Goal: Task Accomplishment & Management: Complete application form

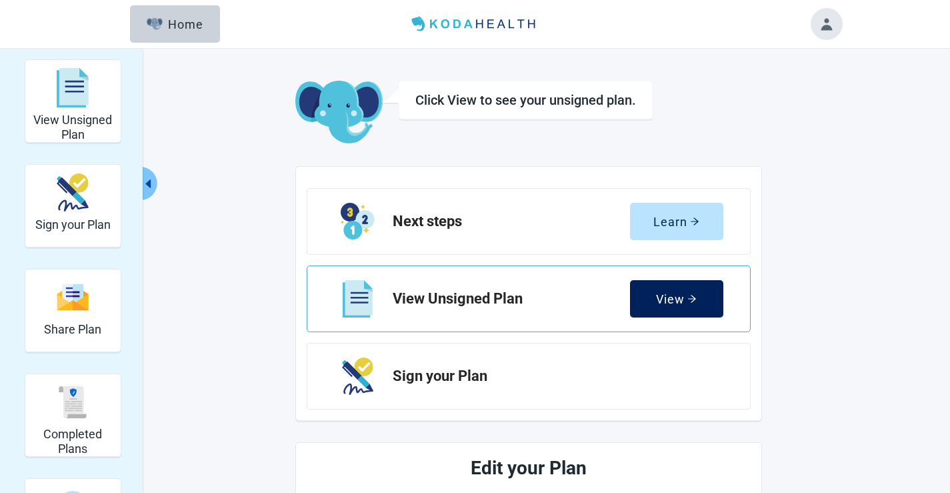
click at [680, 300] on div "View" at bounding box center [676, 298] width 41 height 13
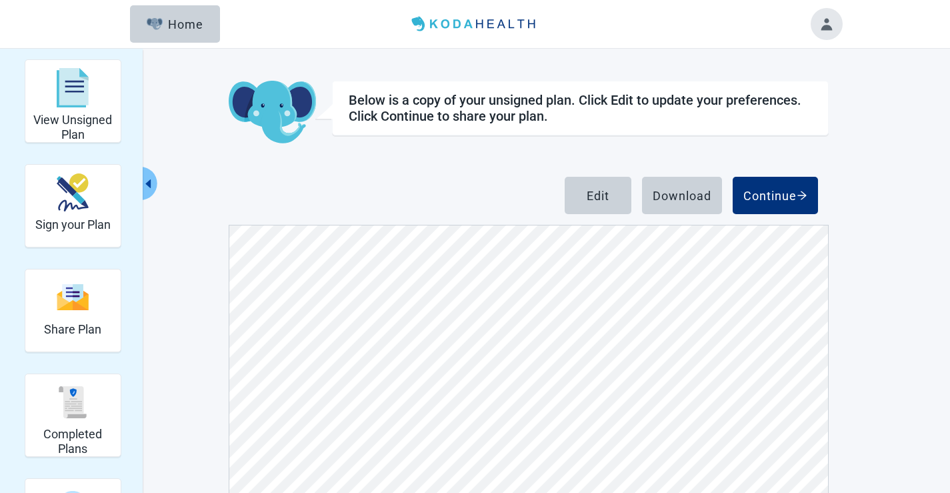
scroll to position [2999, 0]
click at [591, 200] on div "Edit" at bounding box center [598, 195] width 23 height 13
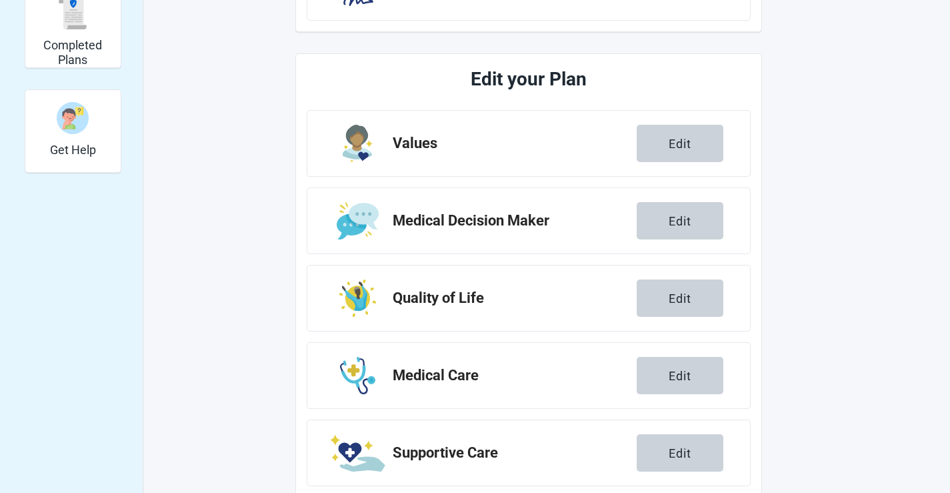
scroll to position [400, 0]
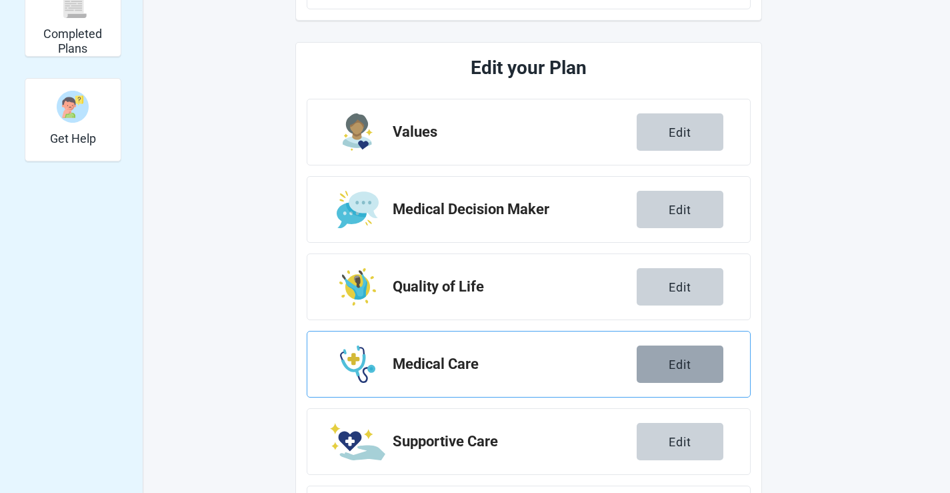
click at [678, 359] on div "Edit" at bounding box center [680, 363] width 23 height 13
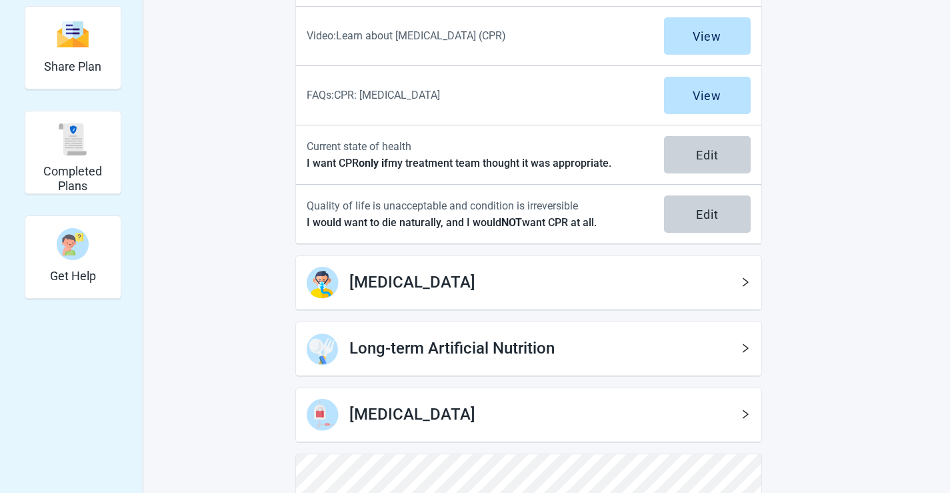
scroll to position [267, 0]
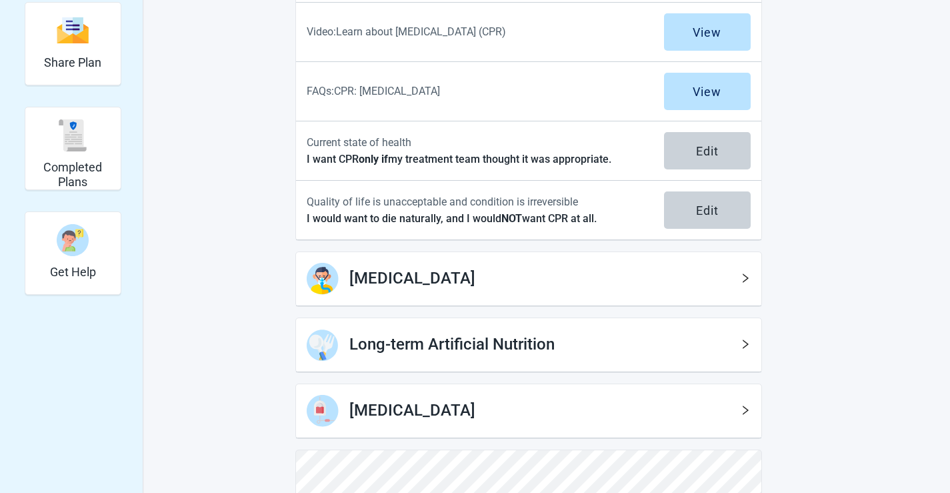
click at [747, 347] on icon "right" at bounding box center [745, 344] width 11 height 11
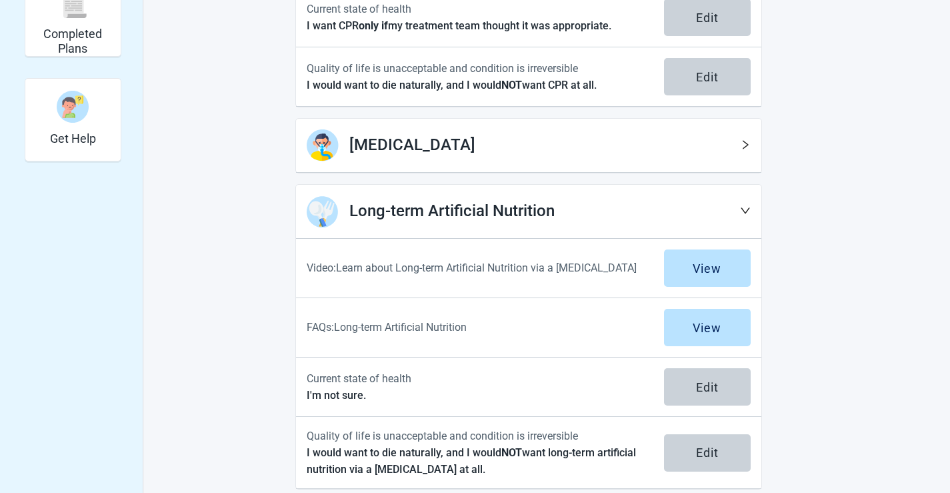
scroll to position [467, 0]
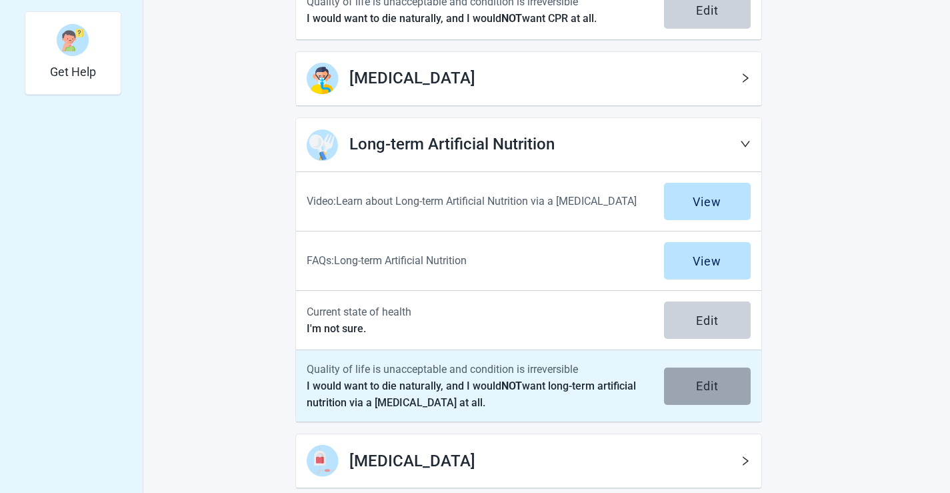
click at [714, 387] on div "Edit" at bounding box center [707, 385] width 23 height 13
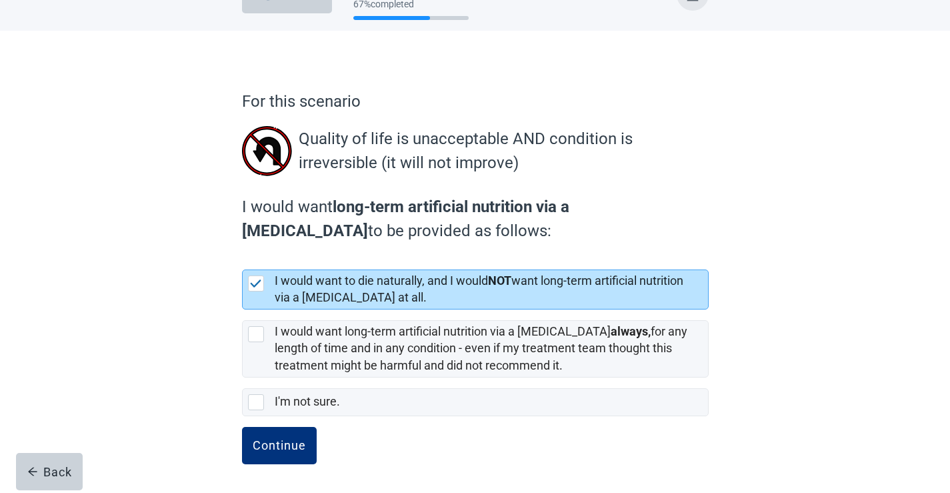
scroll to position [39, 0]
click at [288, 439] on div "Continue" at bounding box center [279, 444] width 53 height 13
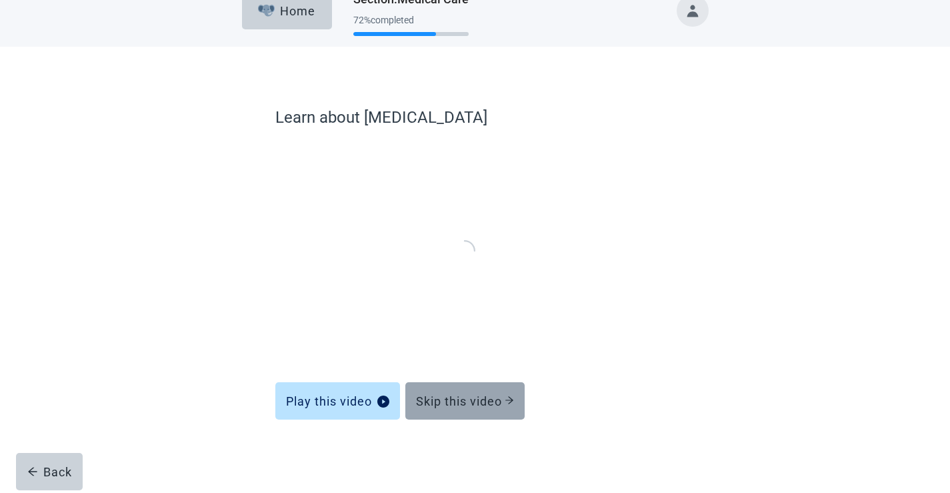
scroll to position [21, 0]
click at [468, 415] on button "Skip this video" at bounding box center [464, 401] width 119 height 37
click at [470, 402] on div "Skip this video" at bounding box center [465, 401] width 98 height 13
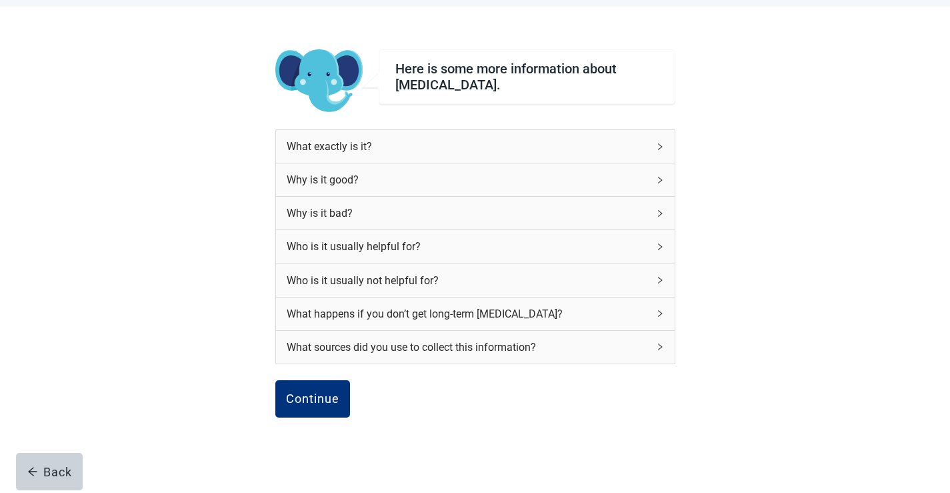
scroll to position [110, 0]
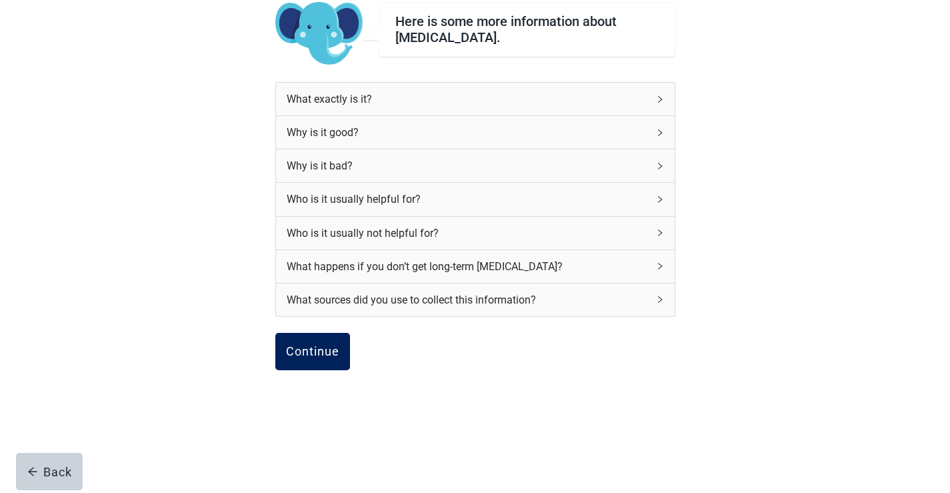
click at [322, 345] on div "Continue" at bounding box center [312, 351] width 53 height 13
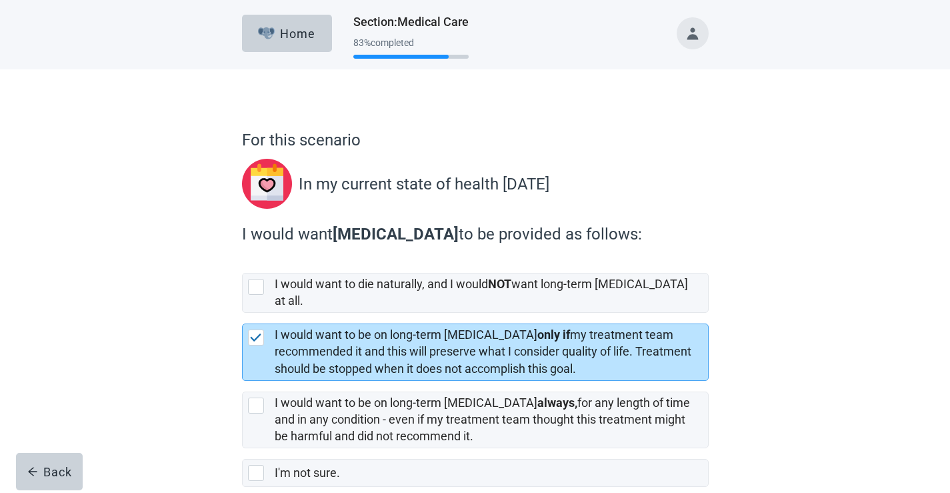
scroll to position [59, 0]
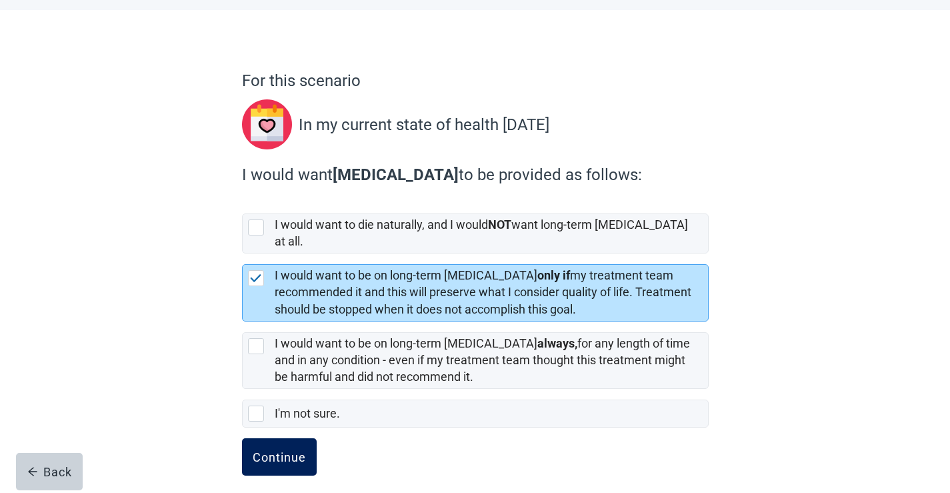
click at [273, 450] on div "Continue" at bounding box center [279, 456] width 53 height 13
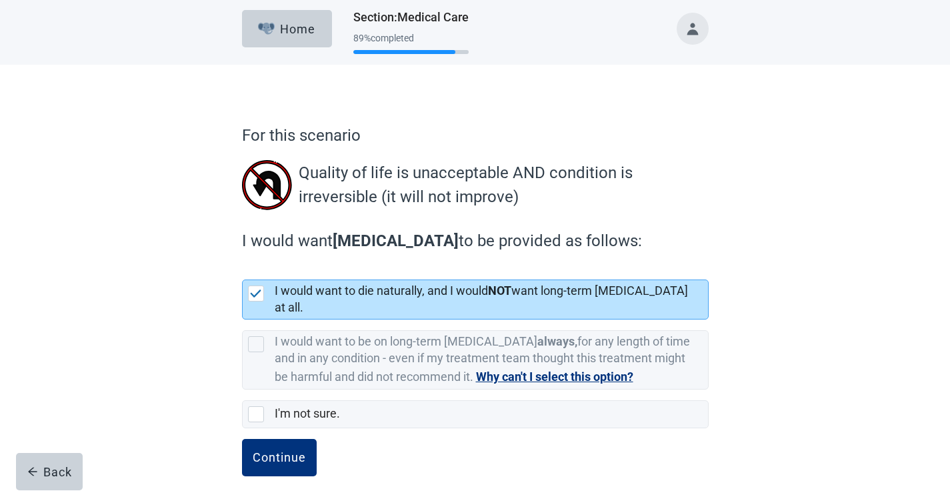
scroll to position [5, 0]
click at [270, 450] on div "Continue" at bounding box center [279, 456] width 53 height 13
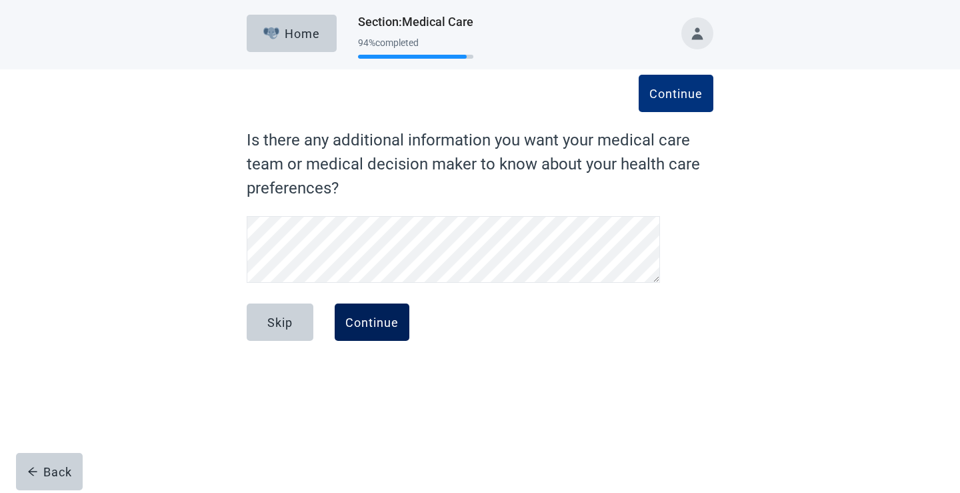
click at [377, 327] on div "Continue" at bounding box center [371, 321] width 53 height 13
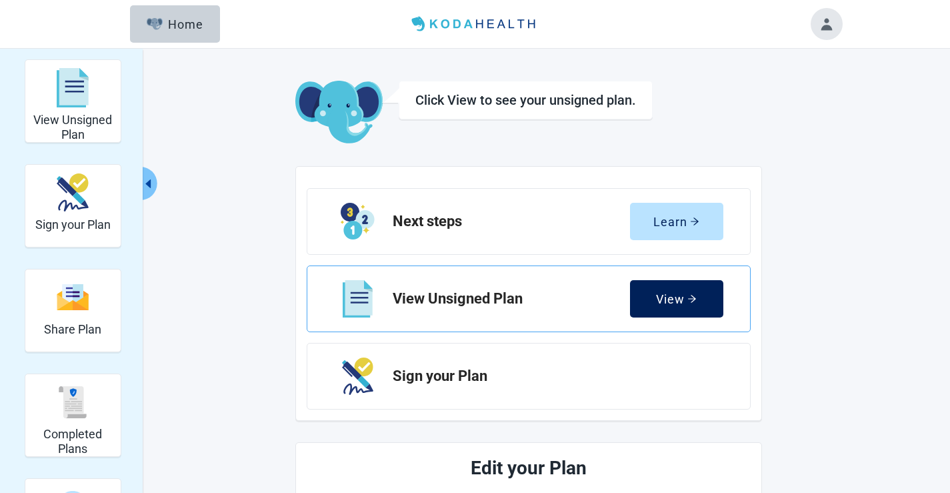
click at [681, 306] on button "View" at bounding box center [676, 298] width 93 height 37
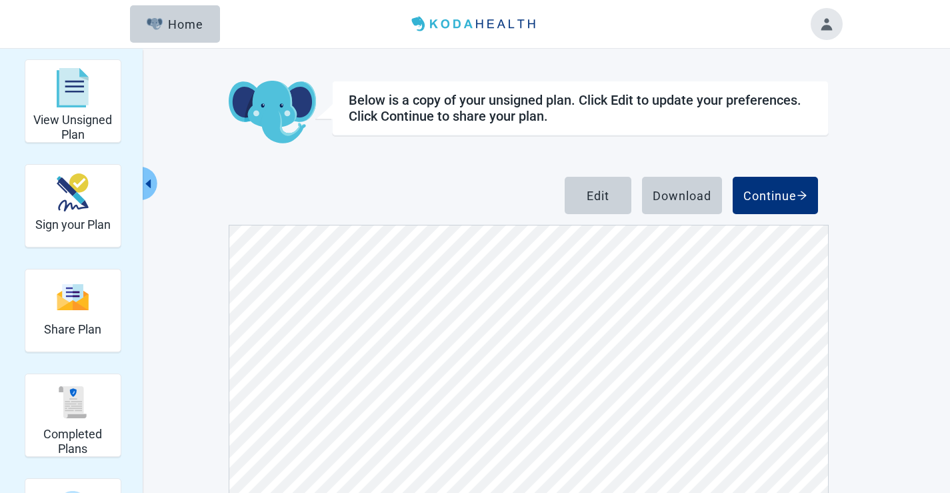
scroll to position [2933, 0]
click at [593, 197] on div "Edit" at bounding box center [598, 195] width 23 height 13
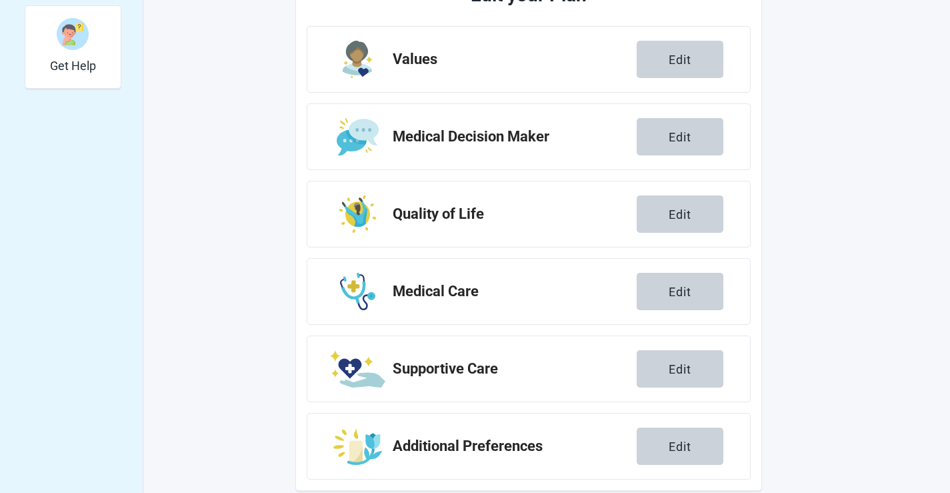
scroll to position [492, 0]
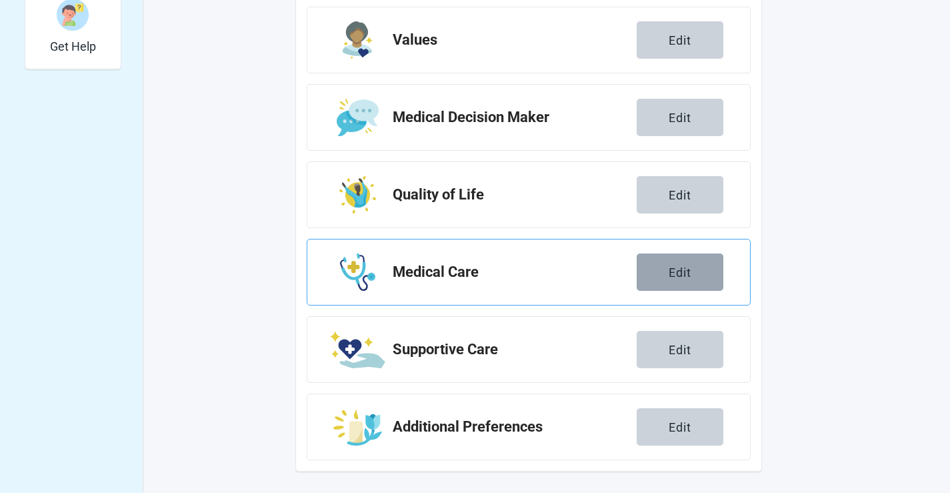
click at [669, 269] on div "Edit" at bounding box center [680, 271] width 23 height 13
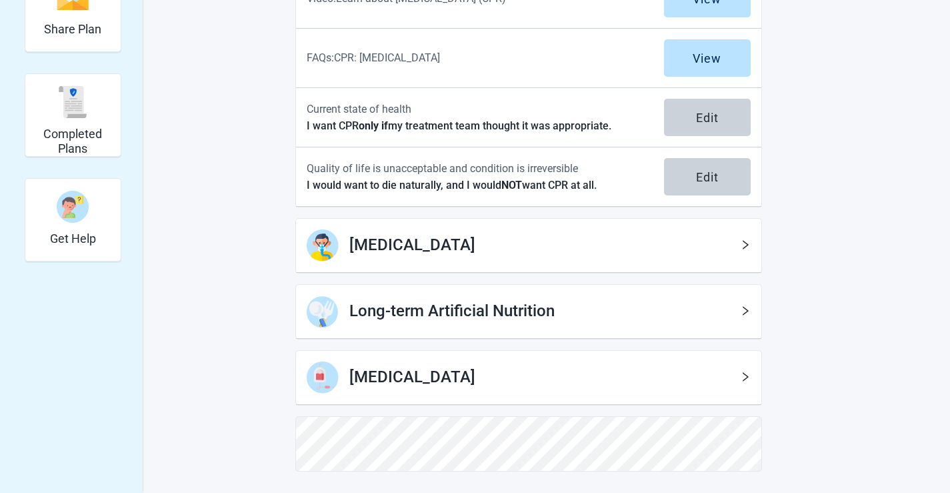
scroll to position [300, 0]
click at [721, 311] on h1 "Long-term Artificial Nutrition" at bounding box center [544, 311] width 391 height 25
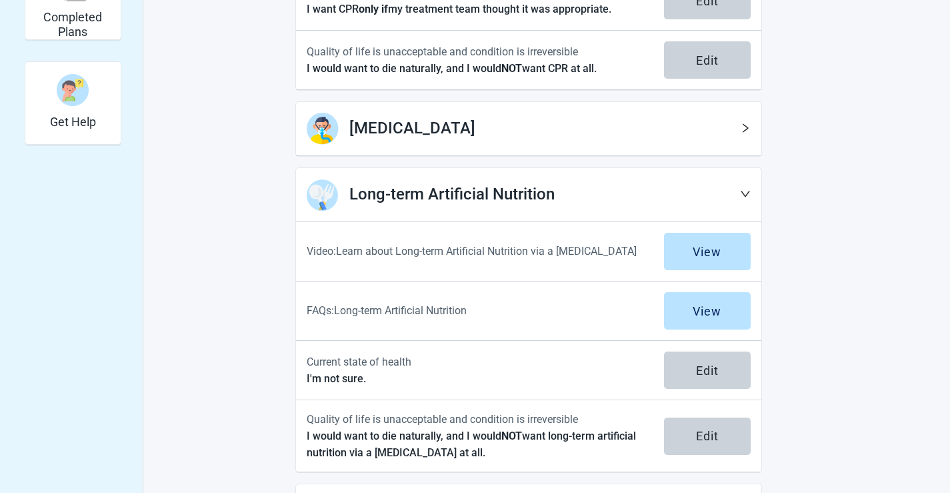
scroll to position [483, 0]
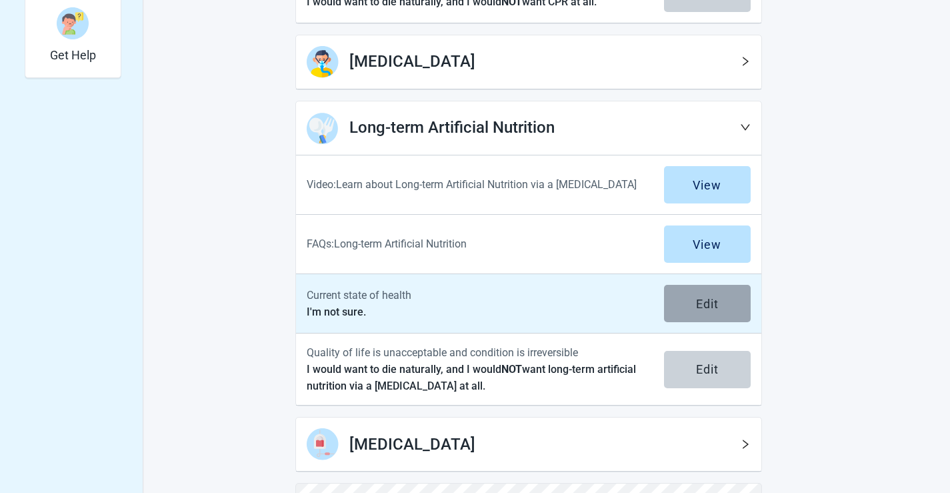
click at [707, 305] on div "Edit" at bounding box center [707, 303] width 23 height 13
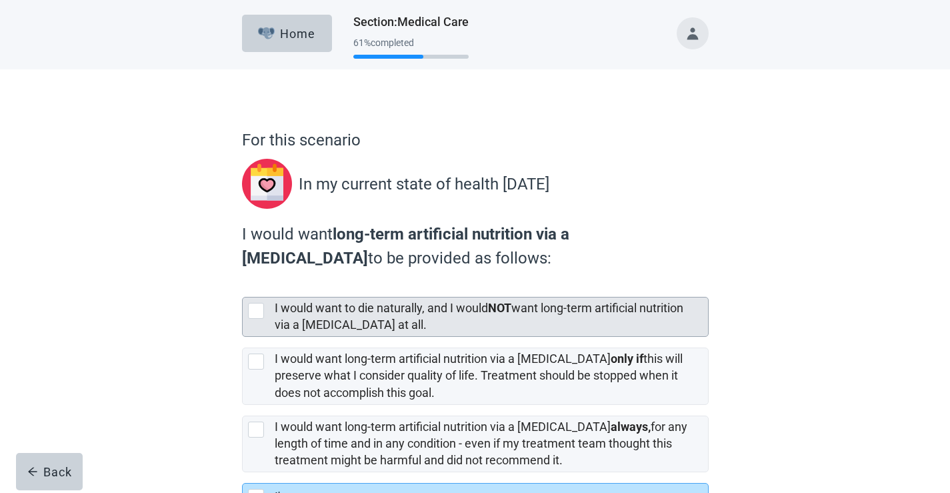
click at [260, 311] on div at bounding box center [256, 311] width 16 height 16
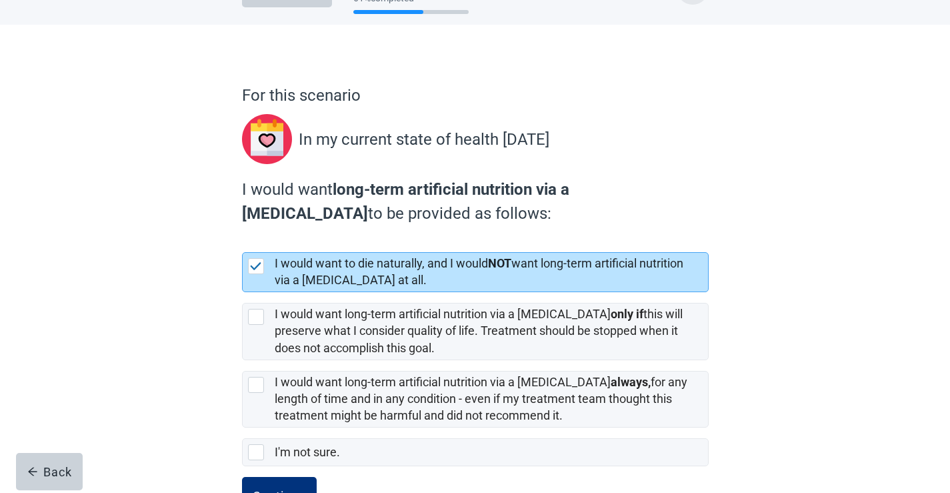
scroll to position [95, 0]
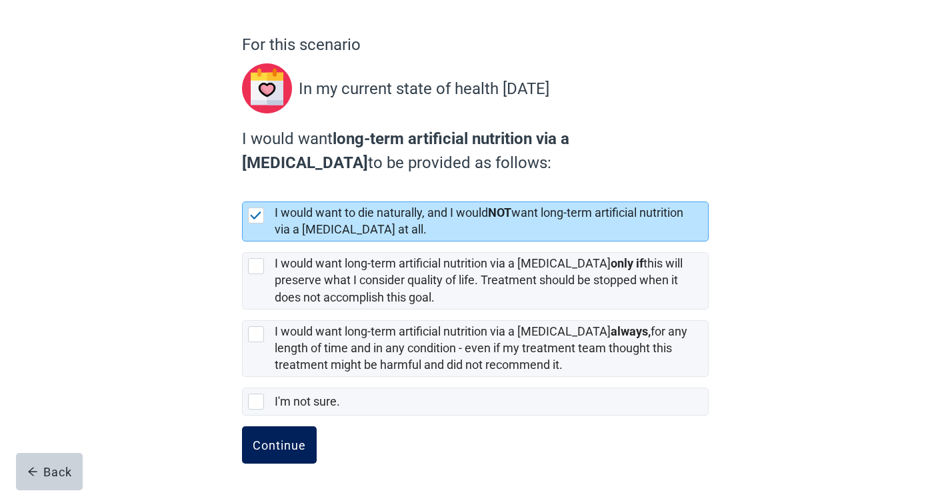
click at [293, 438] on div "Continue" at bounding box center [279, 444] width 53 height 13
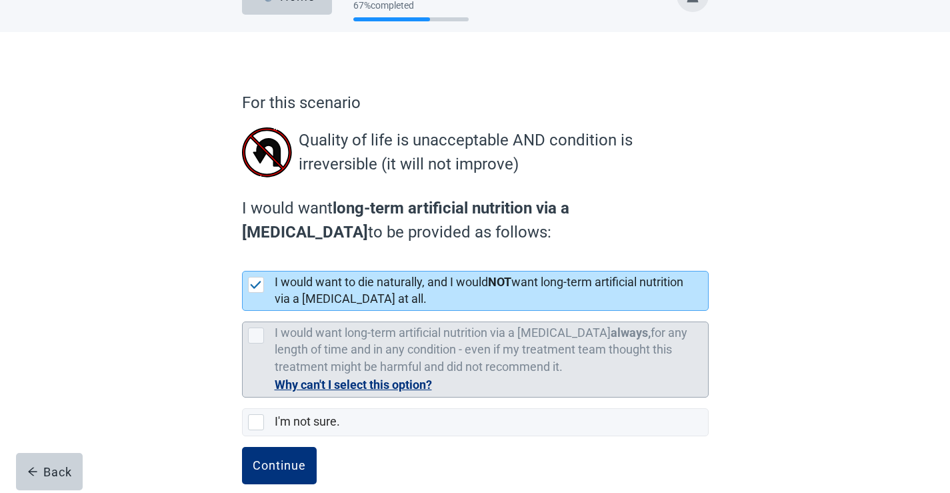
scroll to position [58, 0]
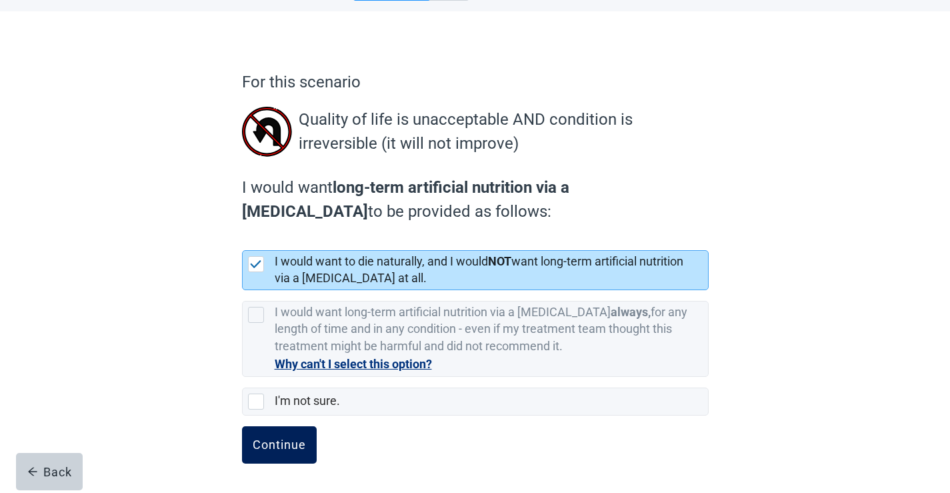
click at [297, 444] on div "Continue" at bounding box center [279, 444] width 53 height 13
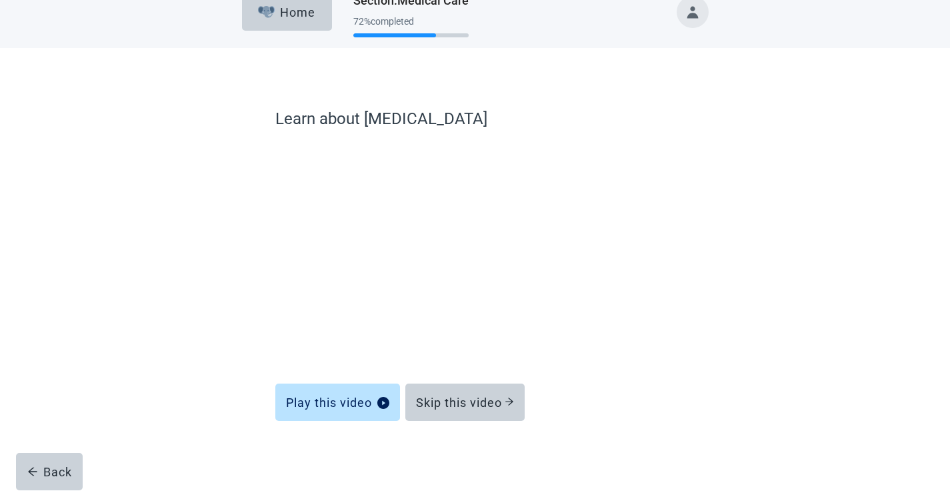
scroll to position [21, 0]
click at [486, 403] on div "Skip this video" at bounding box center [465, 401] width 98 height 13
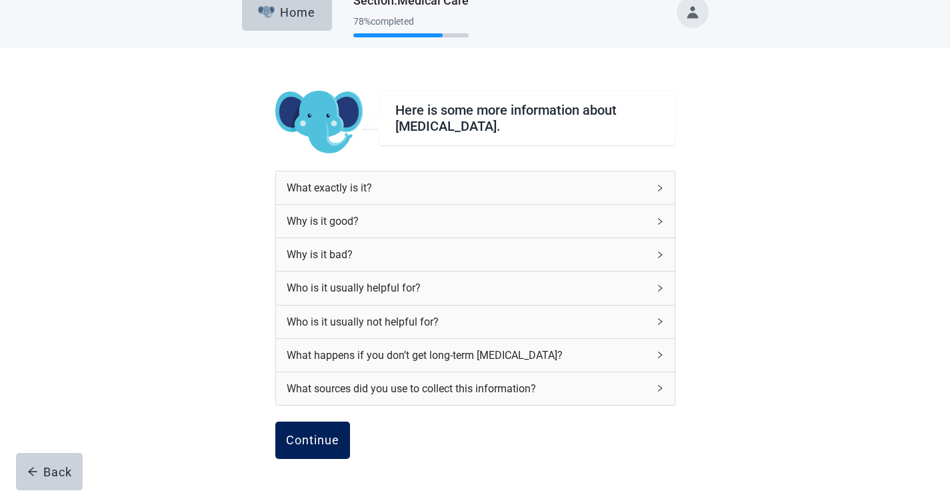
click at [311, 438] on div "Continue" at bounding box center [312, 439] width 53 height 13
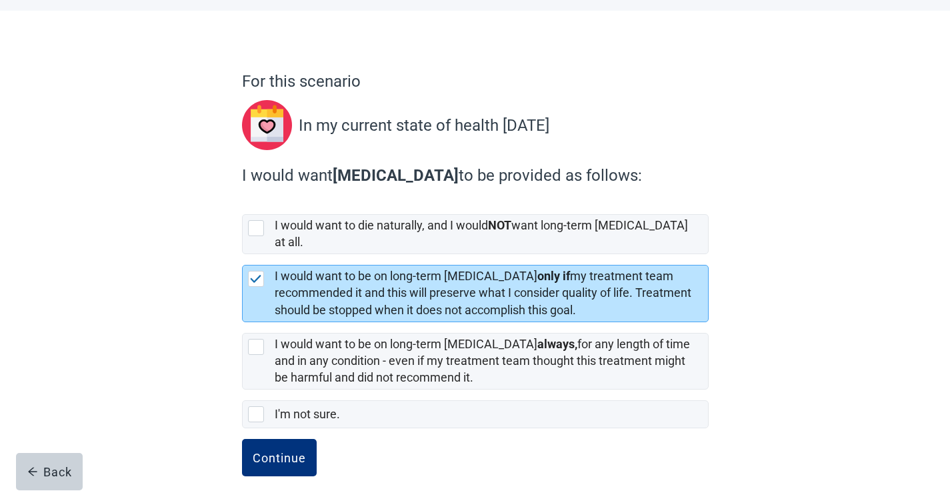
scroll to position [59, 0]
click at [281, 450] on div "Continue" at bounding box center [279, 456] width 53 height 13
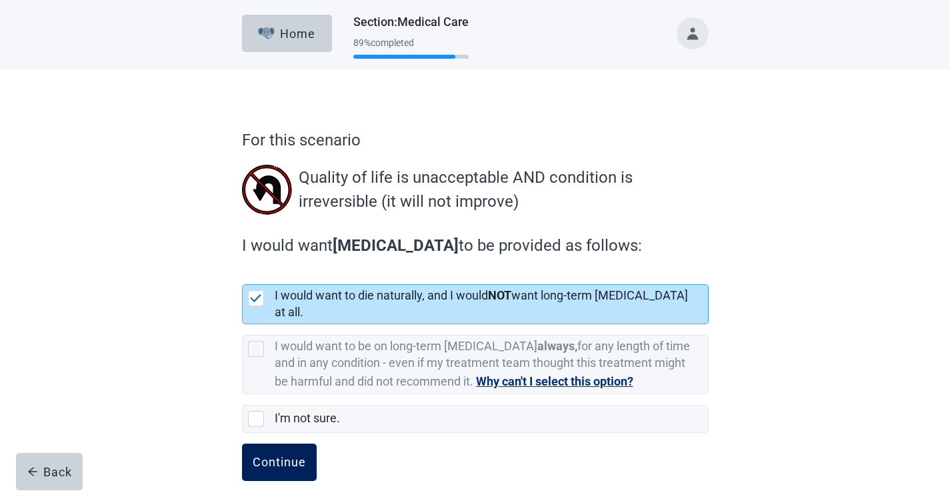
click at [294, 443] on button "Continue" at bounding box center [279, 461] width 75 height 37
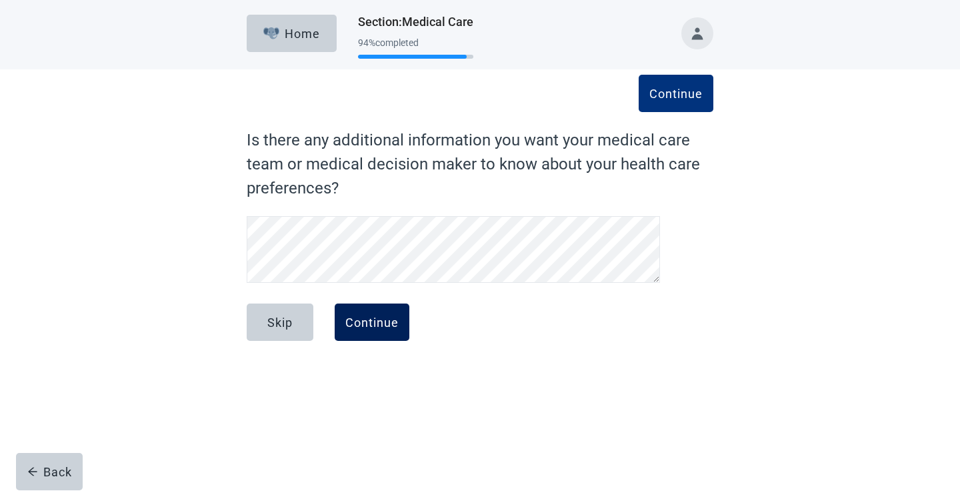
click at [374, 322] on div "Continue" at bounding box center [371, 321] width 53 height 13
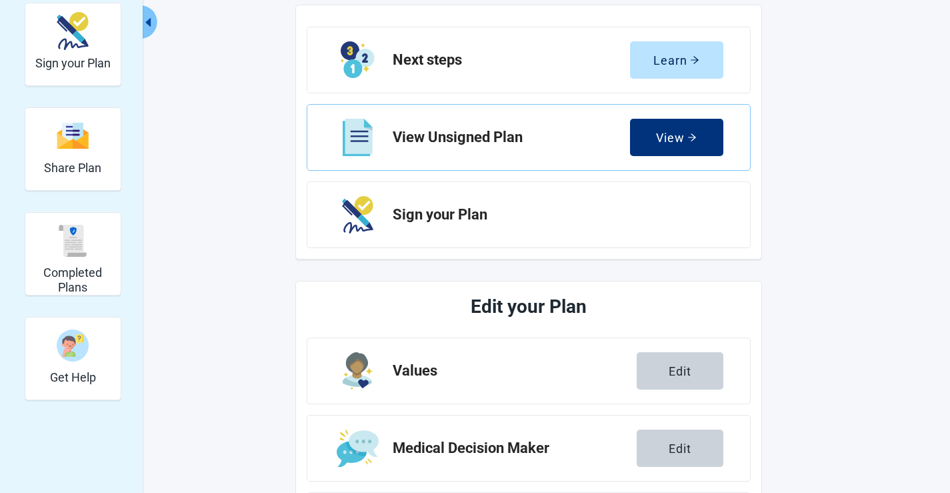
scroll to position [159, 0]
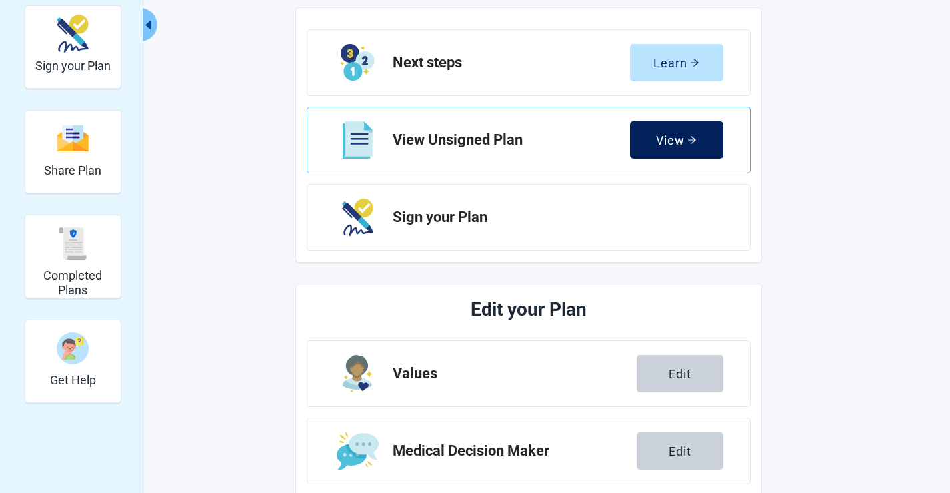
click at [689, 144] on icon "arrow-right" at bounding box center [691, 139] width 9 height 9
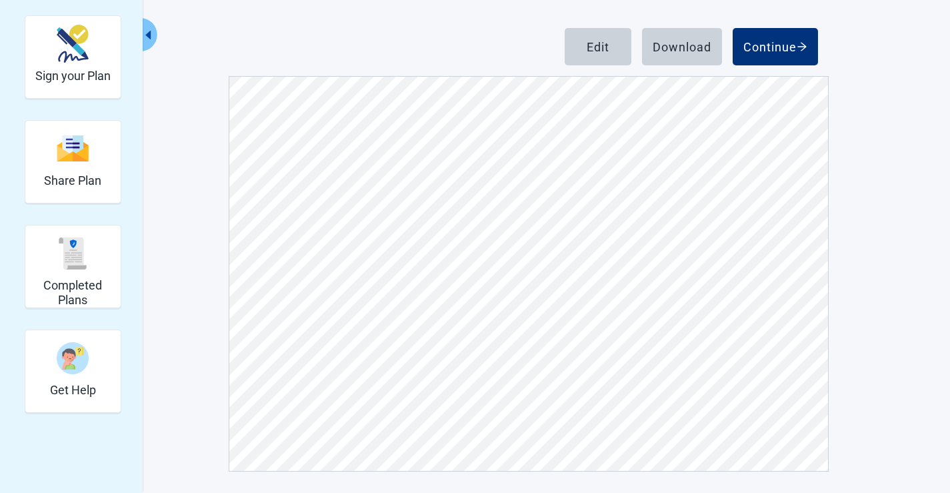
scroll to position [6266, 0]
click at [775, 47] on div "Continue" at bounding box center [775, 46] width 64 height 13
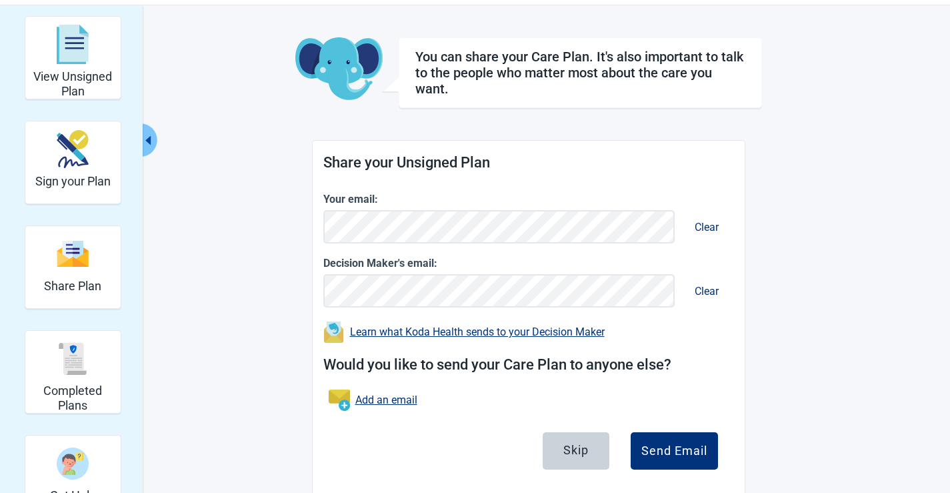
scroll to position [67, 0]
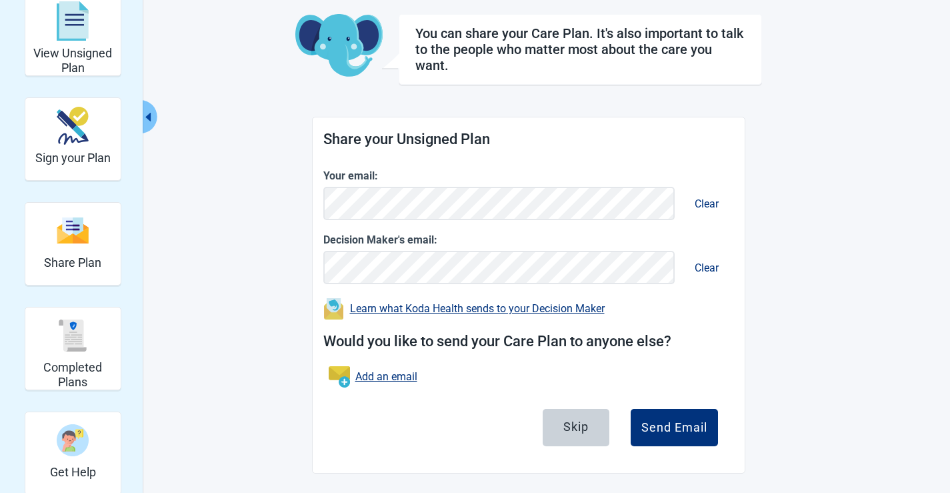
click at [572, 307] on link "Learn what Koda Health sends to your Decision Maker" at bounding box center [477, 308] width 255 height 13
click at [779, 306] on div "View Unsigned Plan Sign your Plan Share Plan Completed Plans Get Help You can s…" at bounding box center [475, 233] width 733 height 481
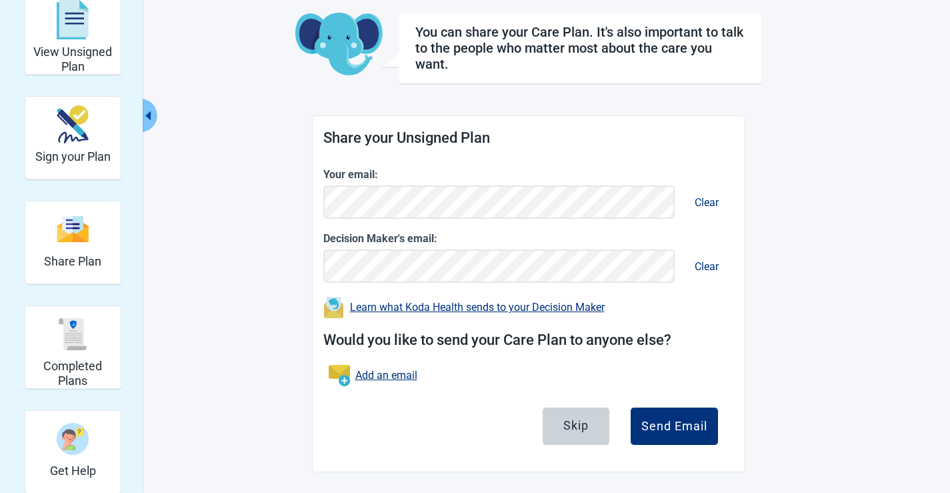
scroll to position [69, 0]
click at [586, 422] on div "Skip" at bounding box center [575, 423] width 25 height 13
